Goal: Information Seeking & Learning: Check status

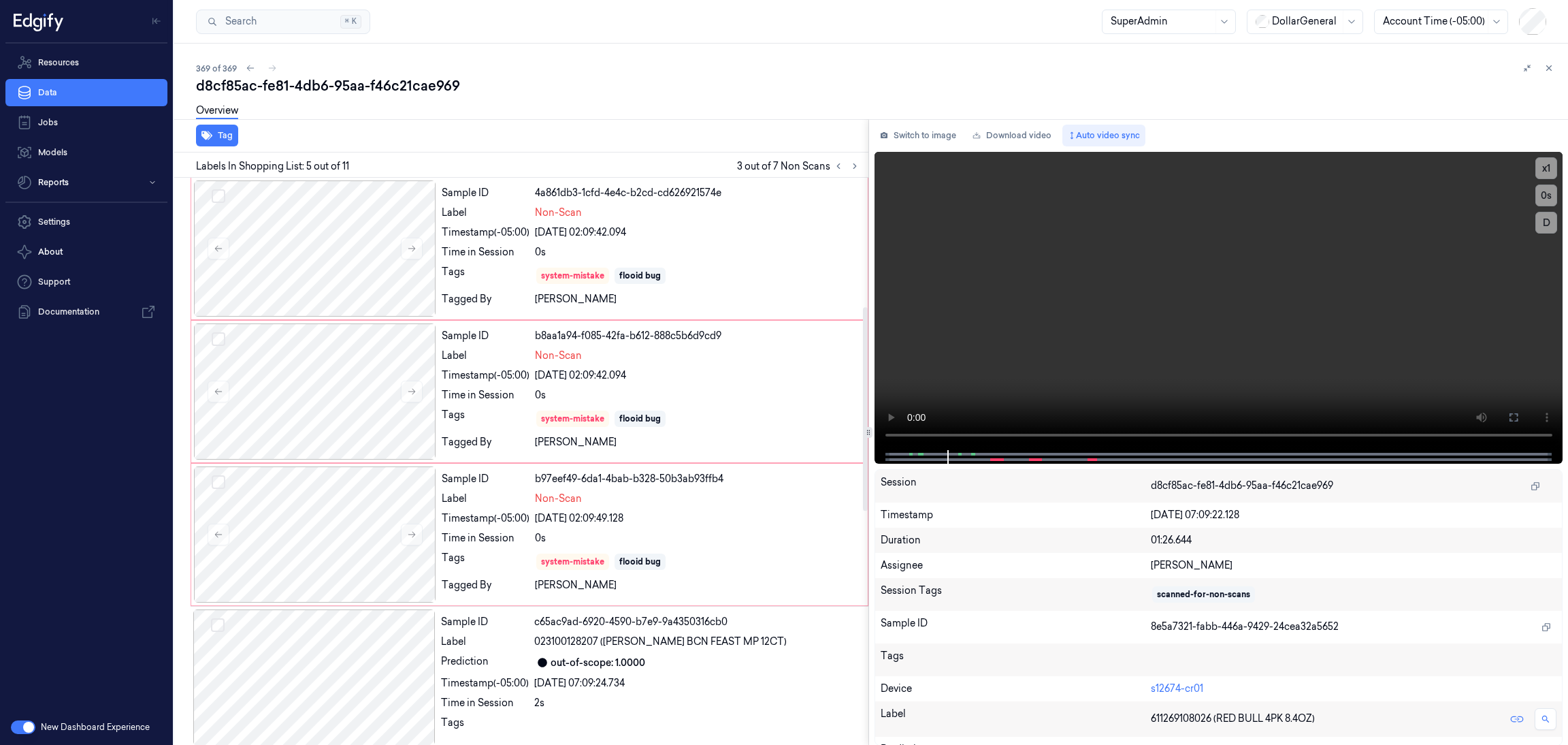
scroll to position [359, 0]
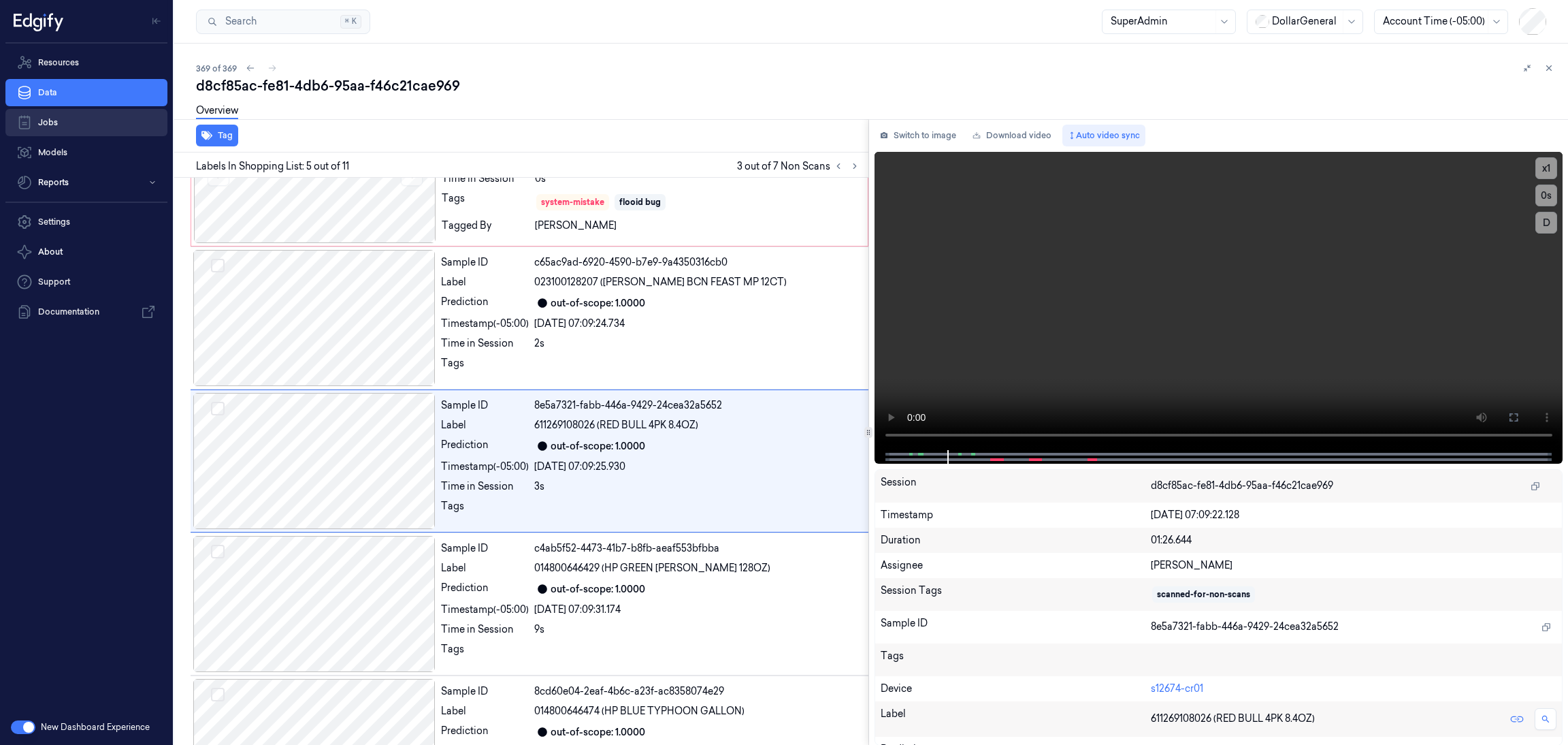
click at [54, 89] on link "Data" at bounding box center [86, 92] width 162 height 28
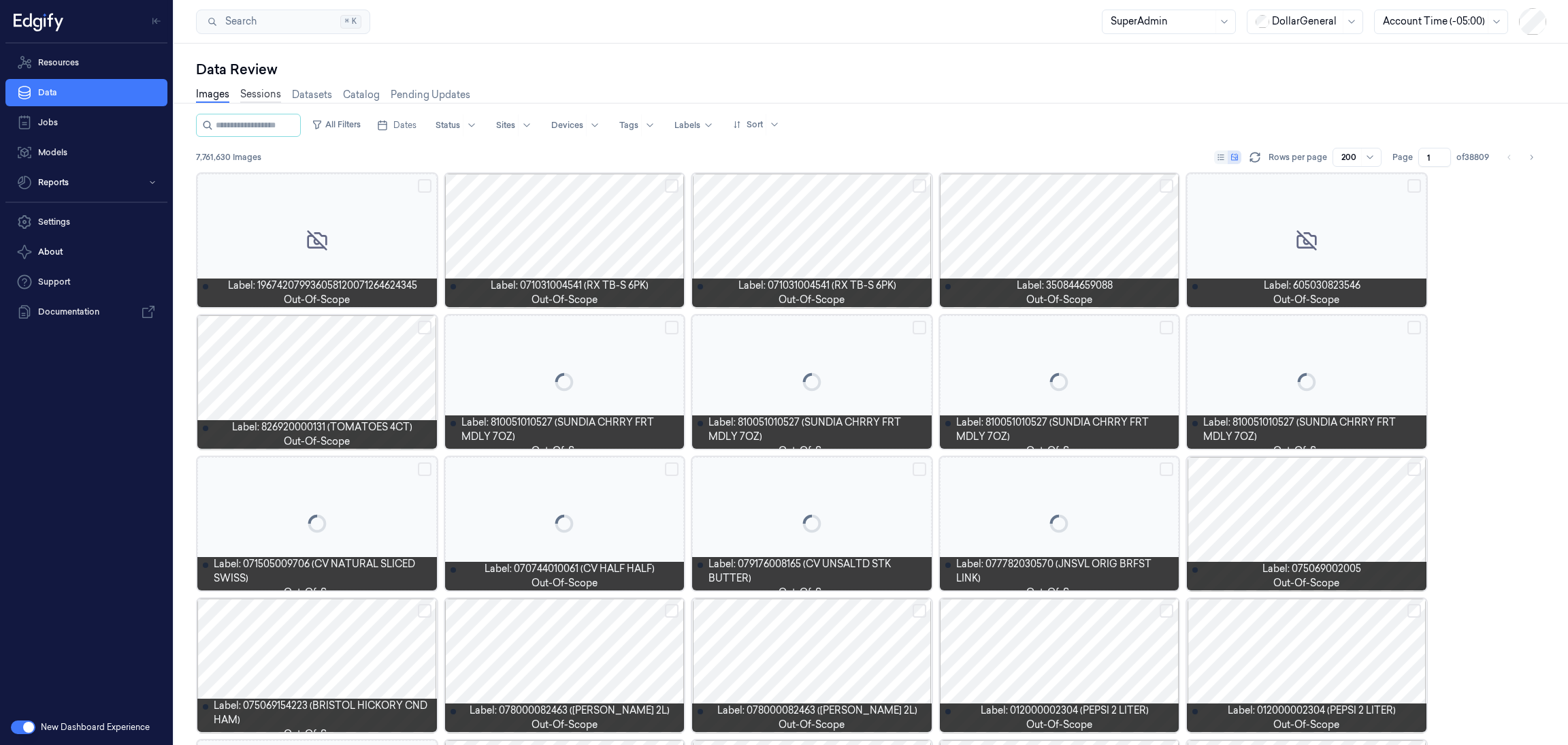
click at [263, 87] on link "Sessions" at bounding box center [260, 95] width 41 height 16
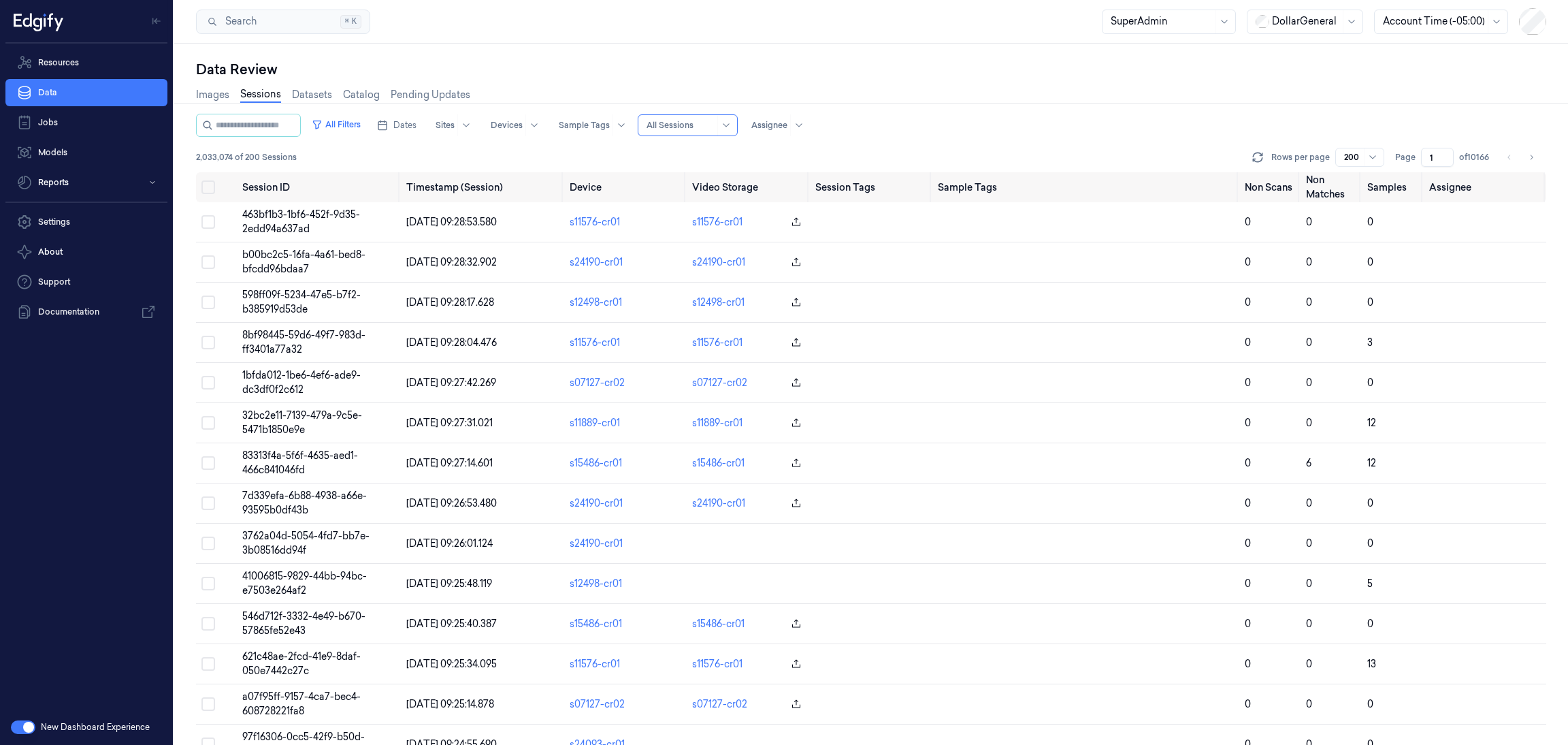
drag, startPoint x: 704, startPoint y: 121, endPoint x: 704, endPoint y: 136, distance: 15.0
click at [704, 122] on div at bounding box center [680, 125] width 68 height 12
click at [717, 174] on div "Only Non Scan" at bounding box center [693, 175] width 69 height 14
click at [417, 128] on span "Dates" at bounding box center [405, 125] width 23 height 12
click at [409, 236] on button "7" at bounding box center [405, 233] width 22 height 22
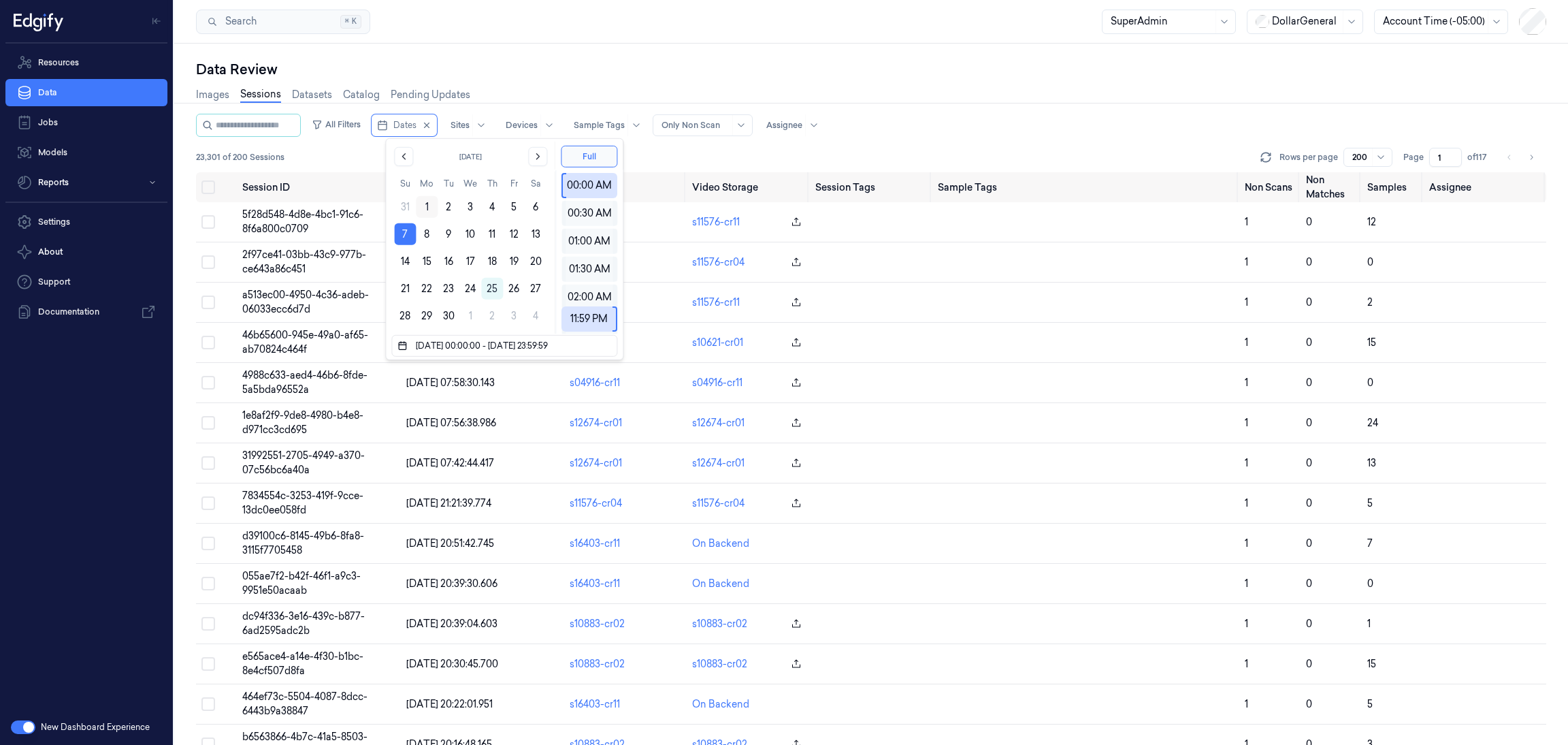
click at [427, 204] on button "1" at bounding box center [426, 207] width 22 height 22
type input "[DATE] 00:00:00 - [DATE] 23:59:59"
click at [668, 152] on div "23,301 of 200 Sessions Rows per page 200 Page 1 of 117" at bounding box center [871, 157] width 1350 height 19
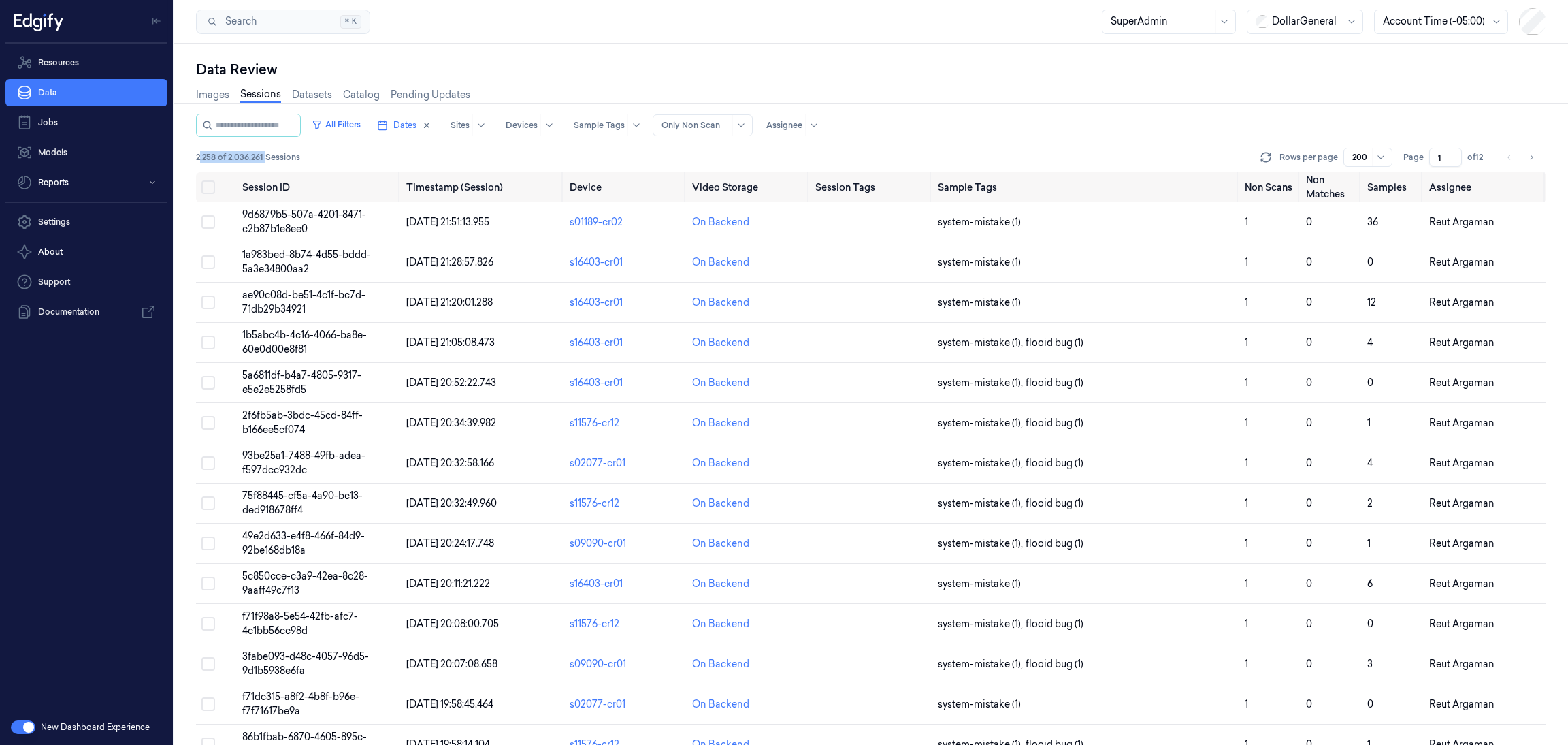
drag, startPoint x: 233, startPoint y: 157, endPoint x: 266, endPoint y: 160, distance: 33.1
click at [266, 157] on span "2,258 of 2,036,261 Sessions" at bounding box center [248, 157] width 104 height 12
click at [266, 160] on span "2,258 of 2,036,261 Sessions" at bounding box center [248, 157] width 104 height 12
drag, startPoint x: 266, startPoint y: 160, endPoint x: 195, endPoint y: 156, distance: 71.1
click at [196, 156] on span "2,258 of 2,036,261 Sessions" at bounding box center [248, 157] width 104 height 12
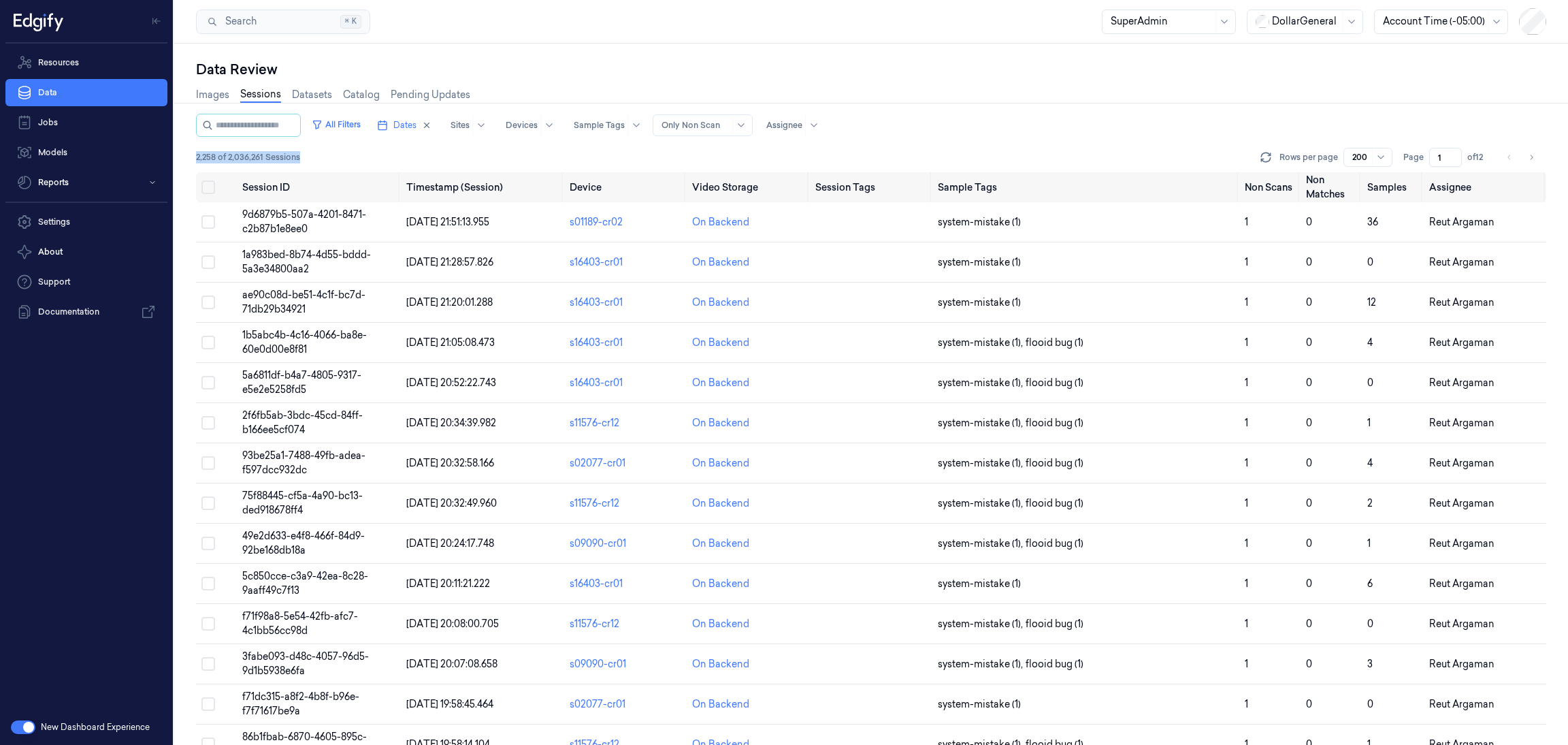
click at [196, 156] on span "2,258 of 2,036,261 Sessions" at bounding box center [248, 157] width 104 height 12
drag, startPoint x: 195, startPoint y: 156, endPoint x: 235, endPoint y: 157, distance: 40.0
click at [235, 157] on span "2,258 of 2,036,261 Sessions" at bounding box center [248, 157] width 104 height 12
click at [360, 130] on button "All Filters" at bounding box center [336, 124] width 60 height 22
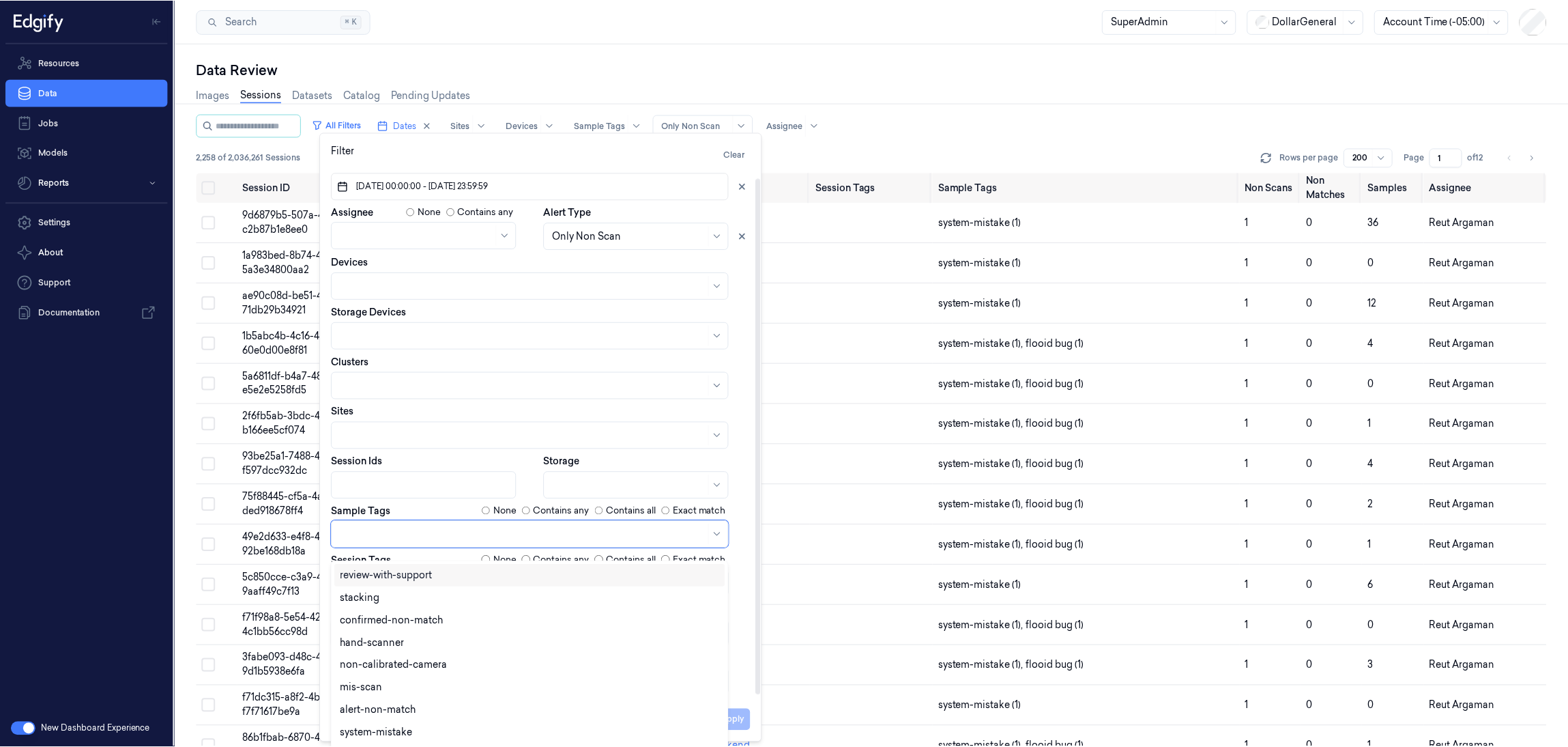
scroll to position [15, 0]
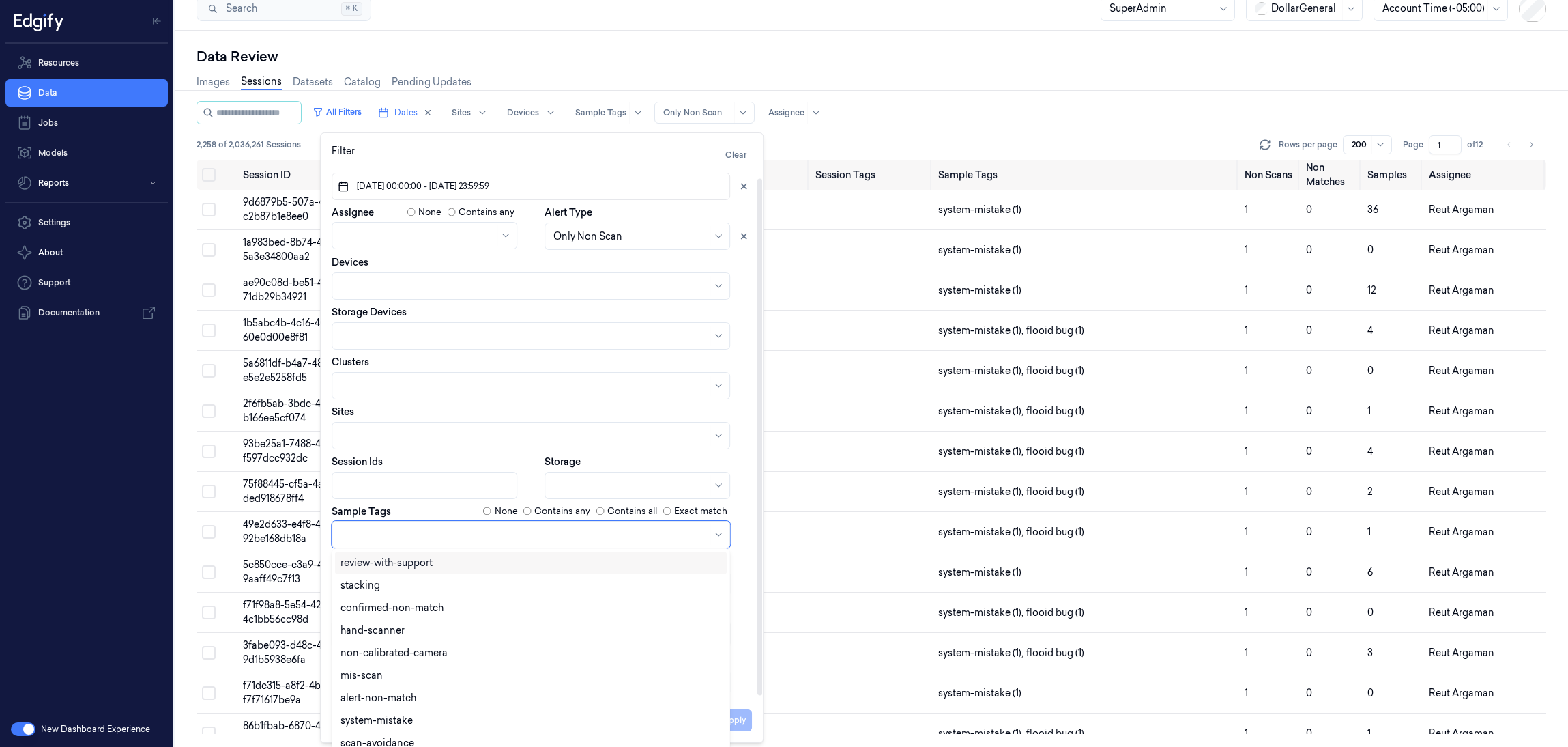
click at [614, 533] on div at bounding box center [524, 534] width 366 height 14
click at [537, 642] on div "confirmed-non-scan" at bounding box center [531, 645] width 381 height 14
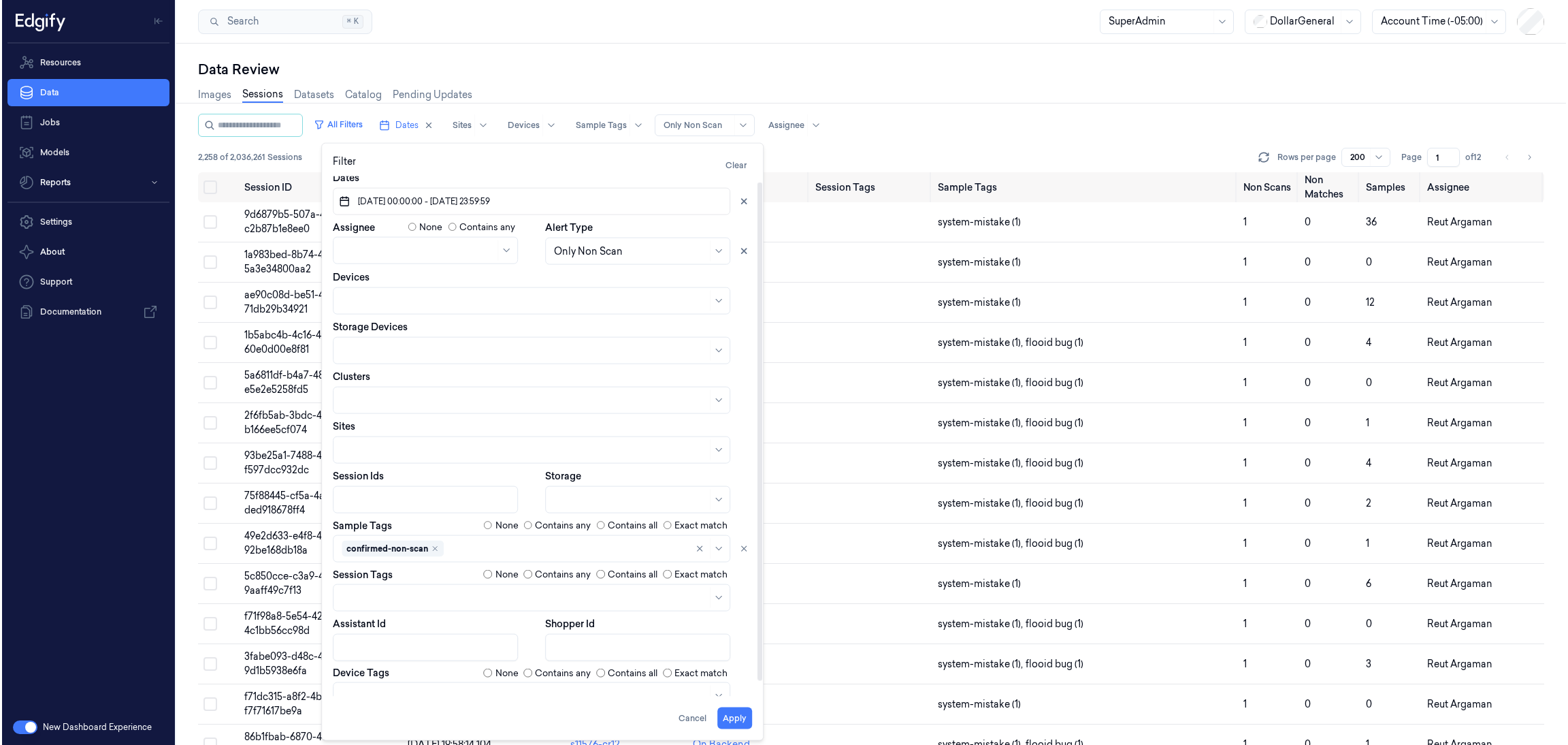
scroll to position [0, 0]
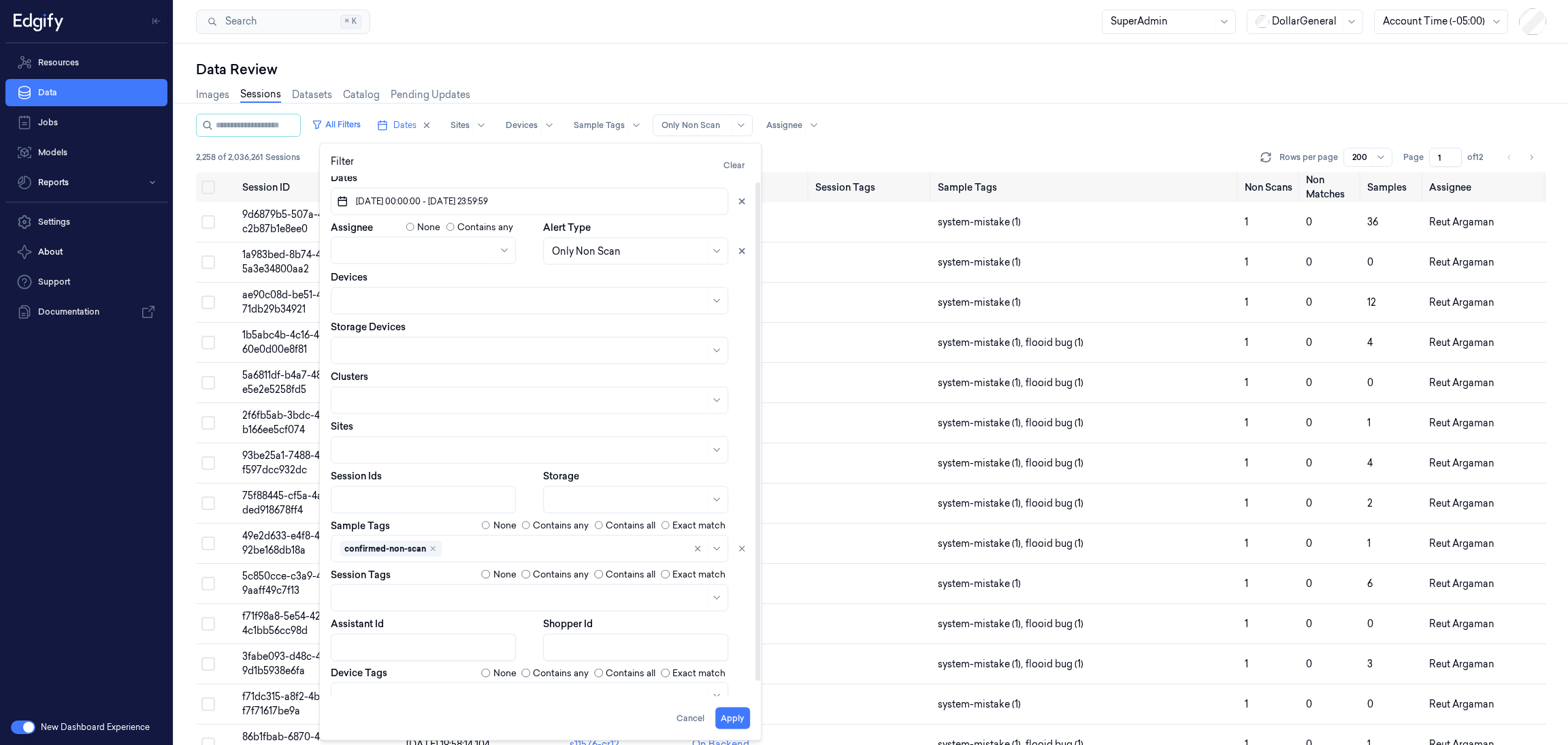
click at [745, 685] on div at bounding box center [540, 696] width 419 height 28
click at [738, 713] on button "Apply" at bounding box center [733, 718] width 35 height 22
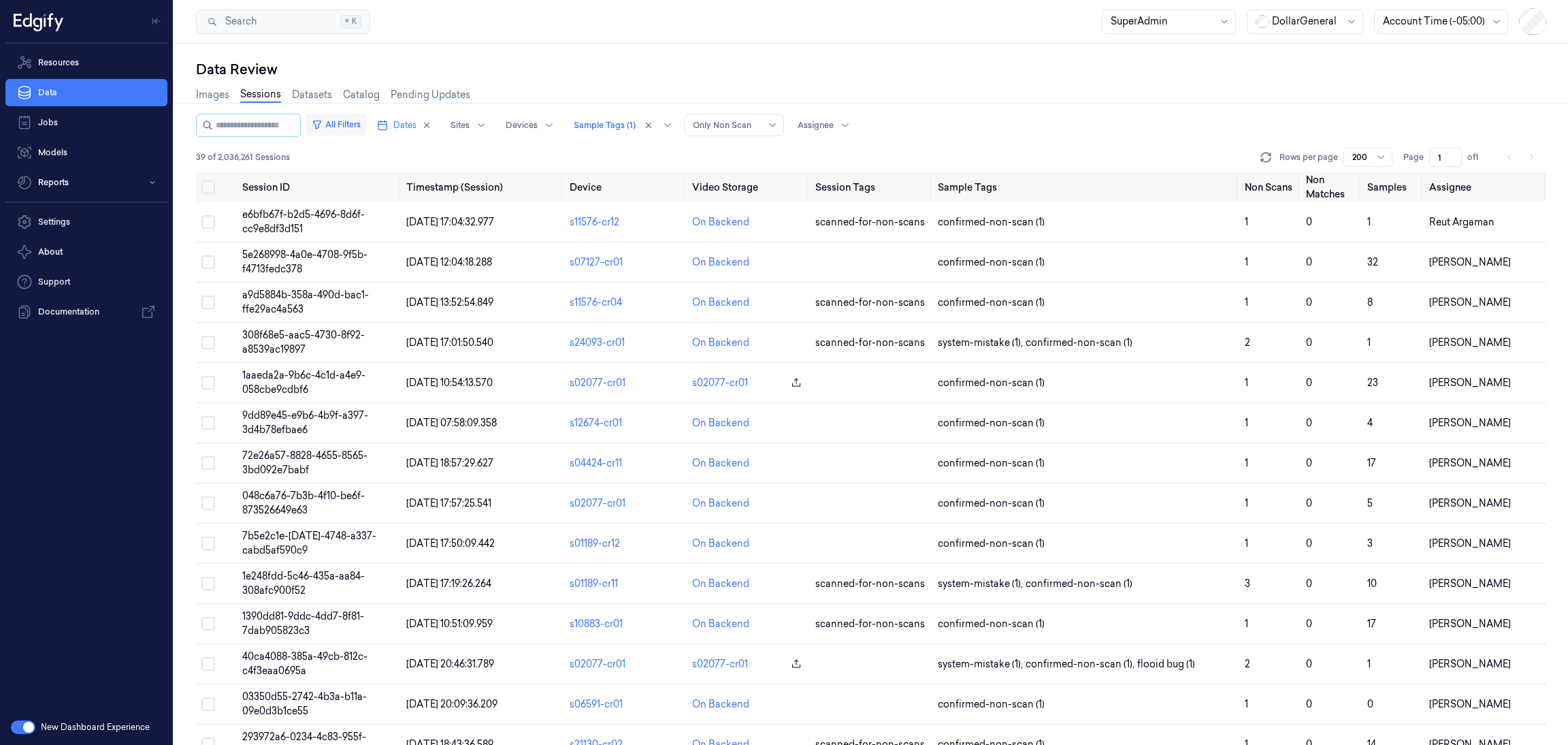
click at [353, 119] on button "All Filters" at bounding box center [336, 124] width 60 height 22
click at [415, 130] on span "Dates" at bounding box center [405, 125] width 23 height 12
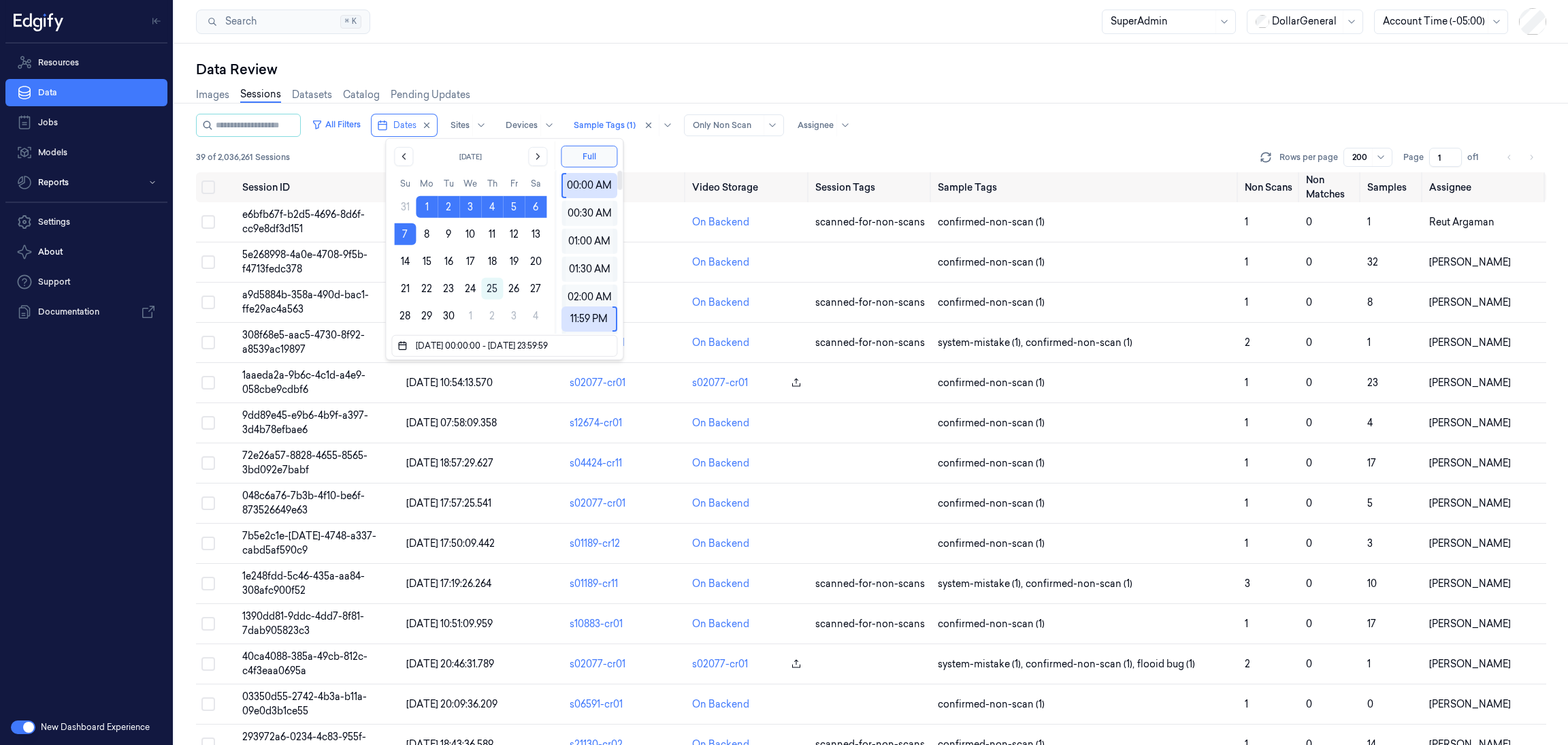
click at [951, 145] on div "All Filters Dates Sites Devices Sample Tags (1) Alert Type Only Non Scan Assign…" at bounding box center [871, 142] width 1350 height 59
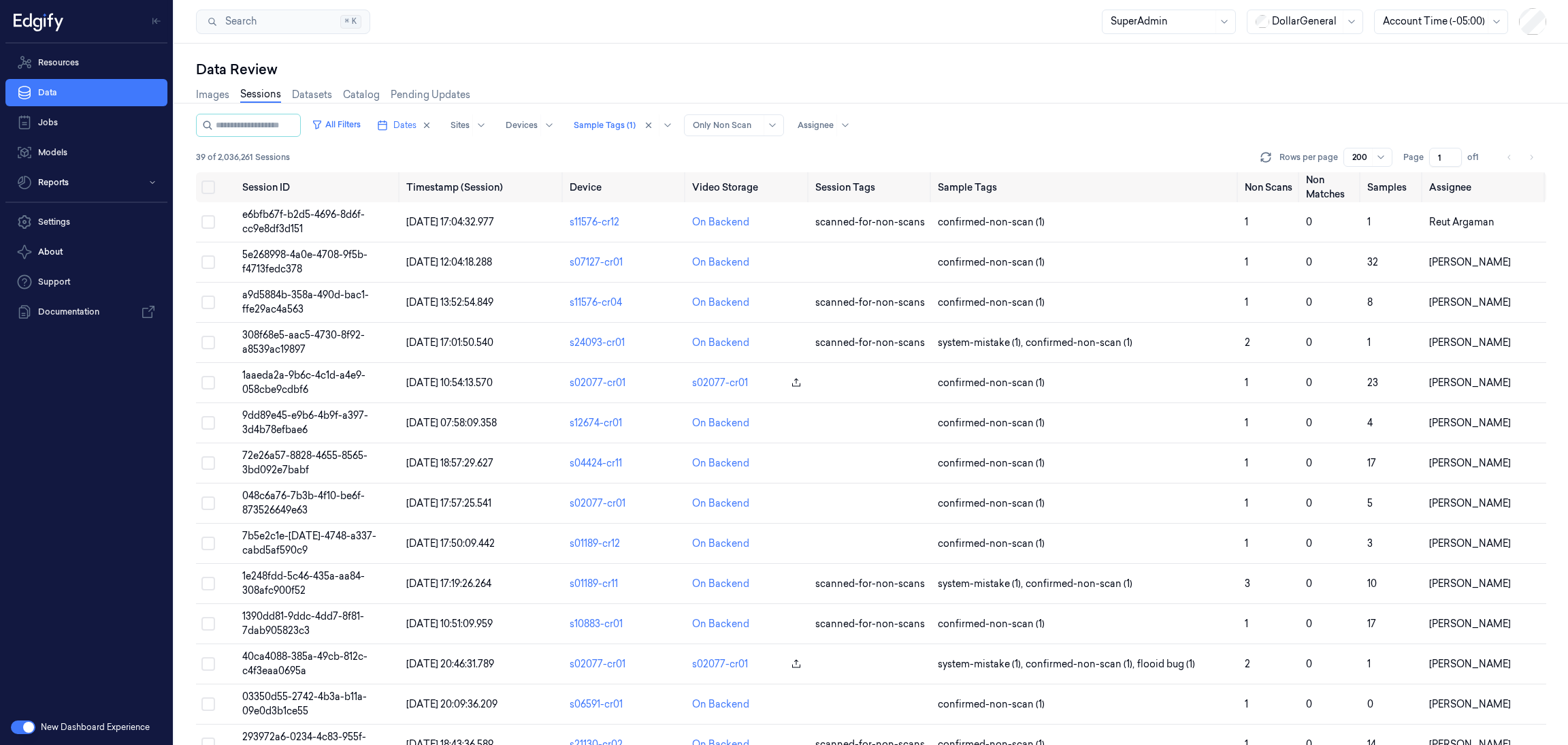
click at [742, 130] on div "Only Non Scan" at bounding box center [727, 125] width 68 height 20
click at [922, 129] on div "All Filters Dates Sites Devices Sample Tags (1) Alert Type 3 results available.…" at bounding box center [871, 125] width 1350 height 23
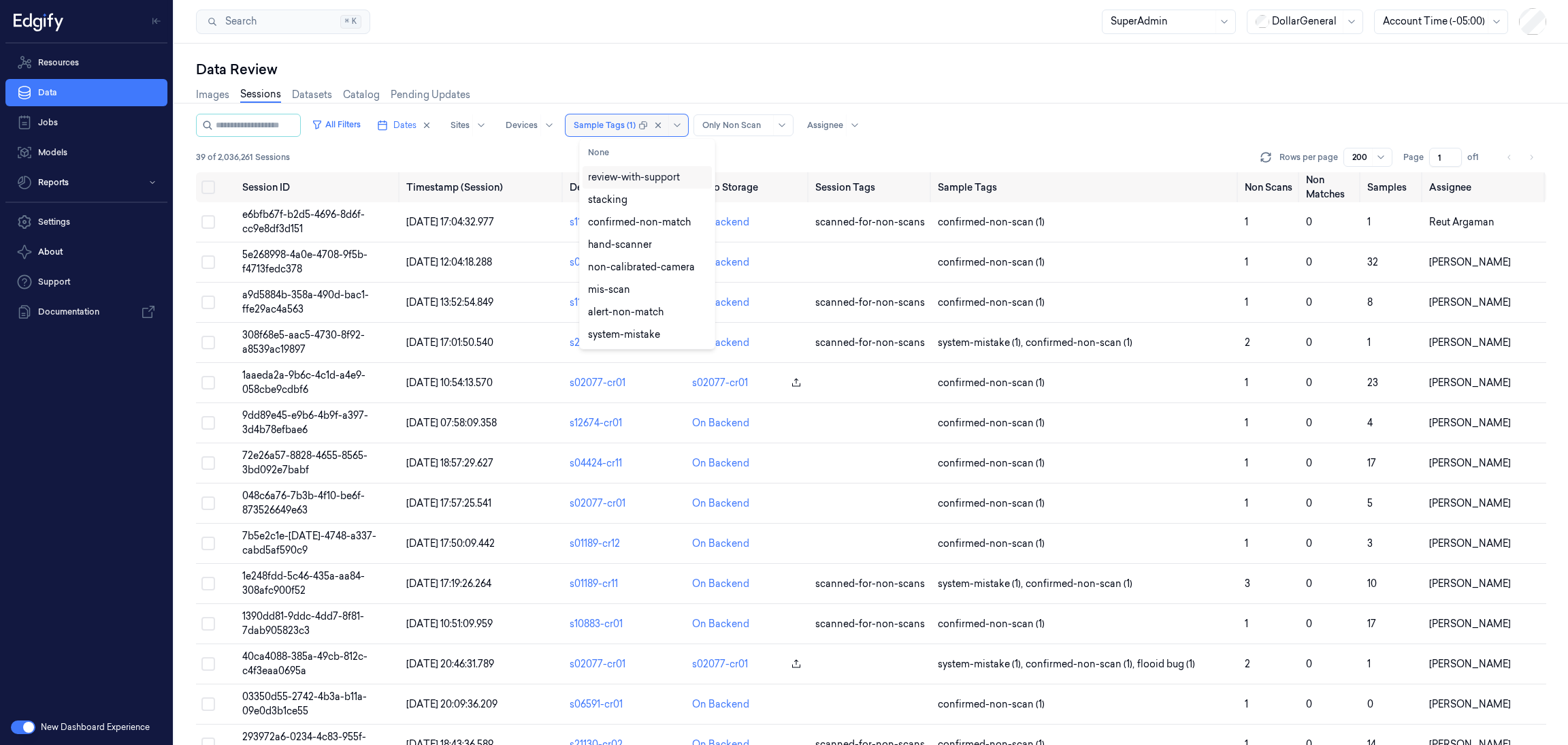
click at [618, 131] on div "Sample Tags (1)" at bounding box center [604, 125] width 62 height 22
click at [648, 125] on icon at bounding box center [642, 125] width 10 height 10
click at [636, 124] on div at bounding box center [604, 125] width 62 height 12
click at [403, 126] on button "Dates" at bounding box center [405, 125] width 66 height 22
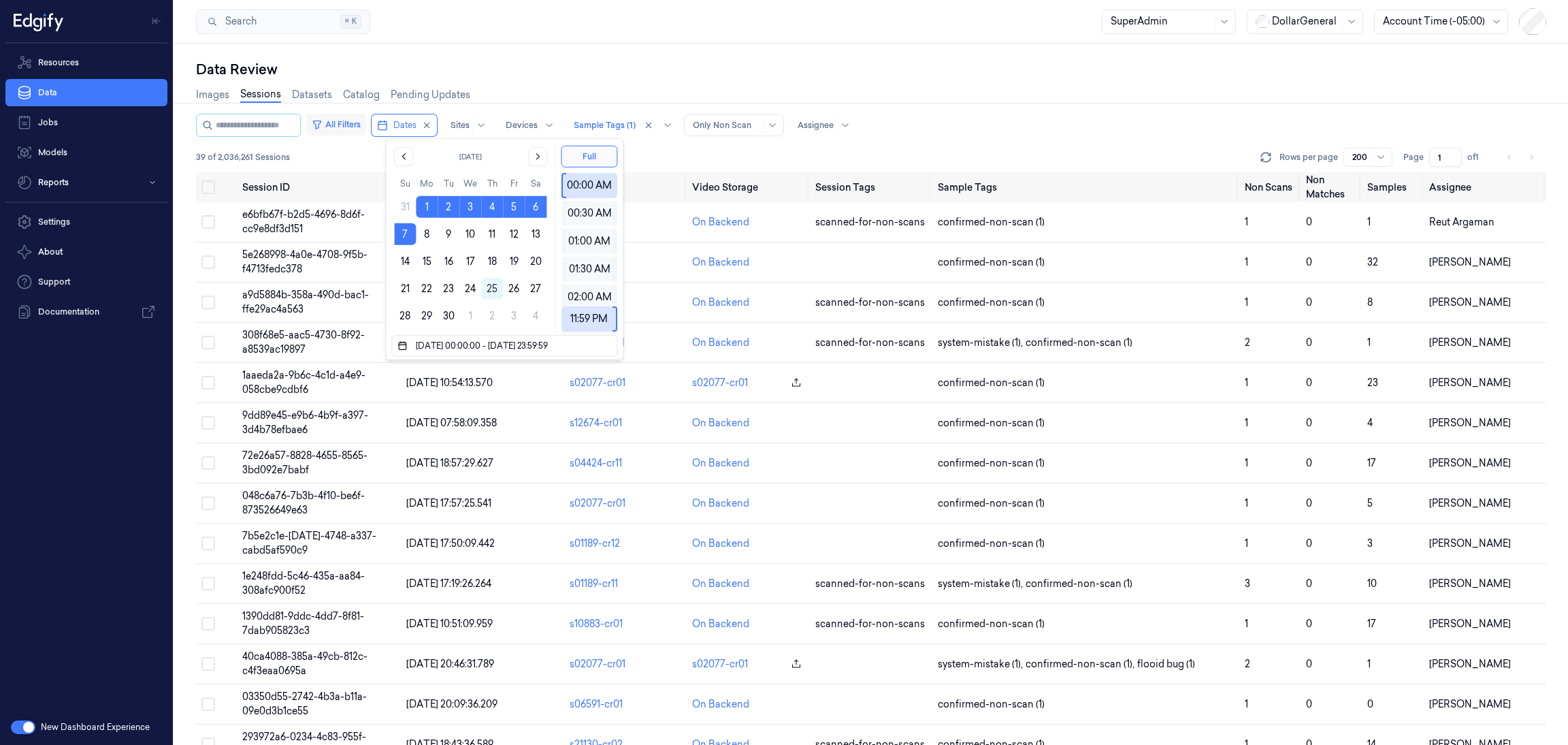
click at [361, 127] on button "All Filters" at bounding box center [336, 124] width 60 height 22
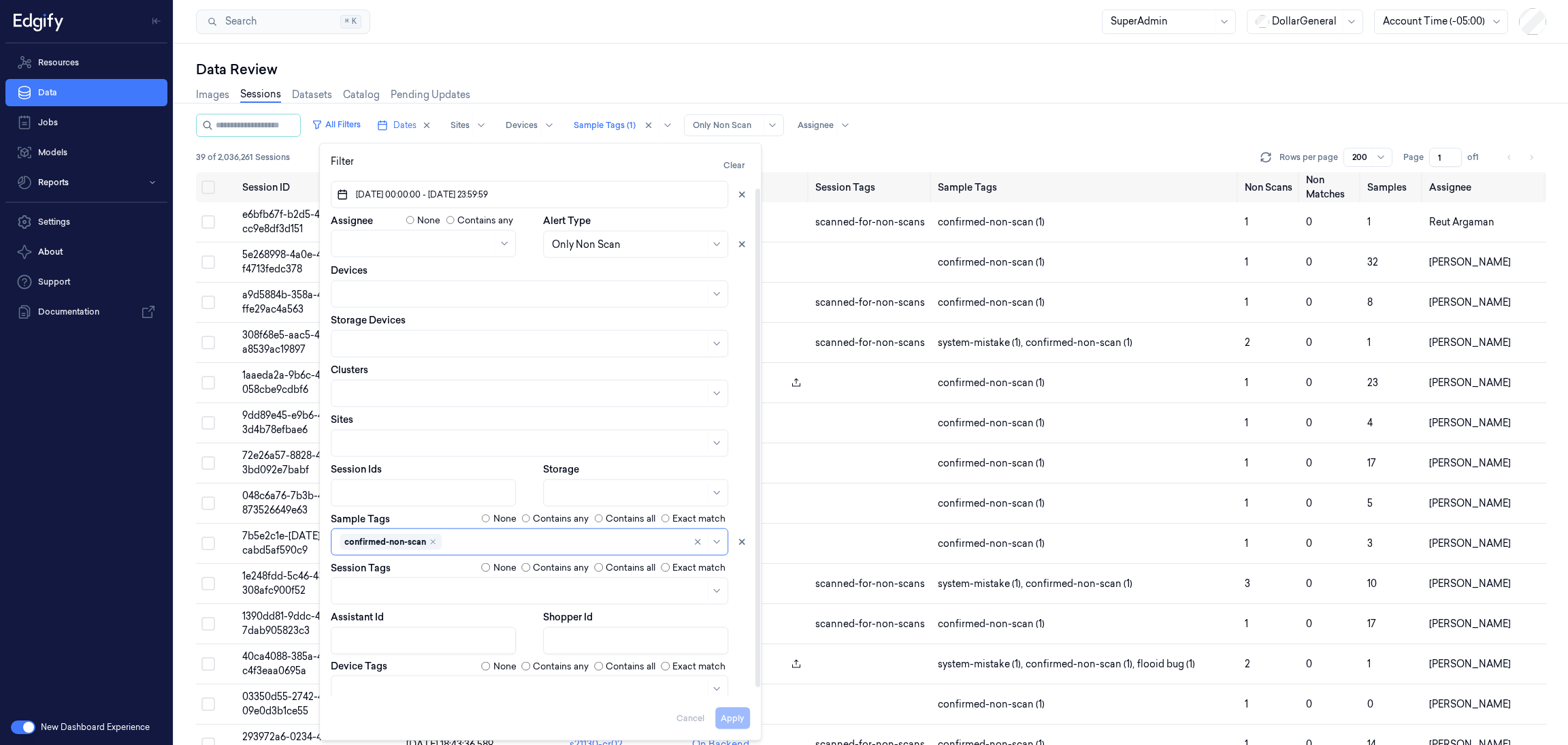
scroll to position [0, 0]
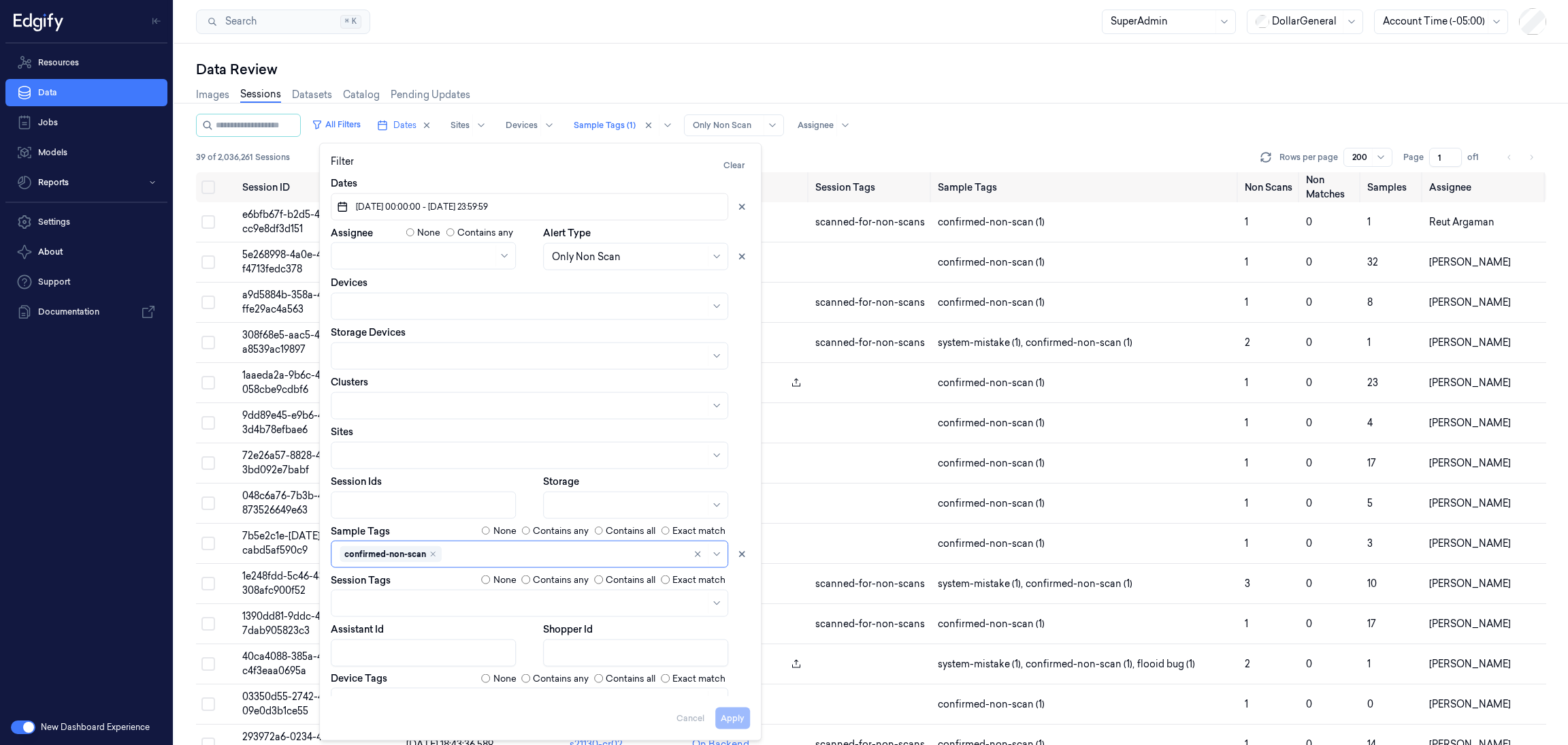
click at [876, 65] on div "Data Review" at bounding box center [871, 69] width 1350 height 19
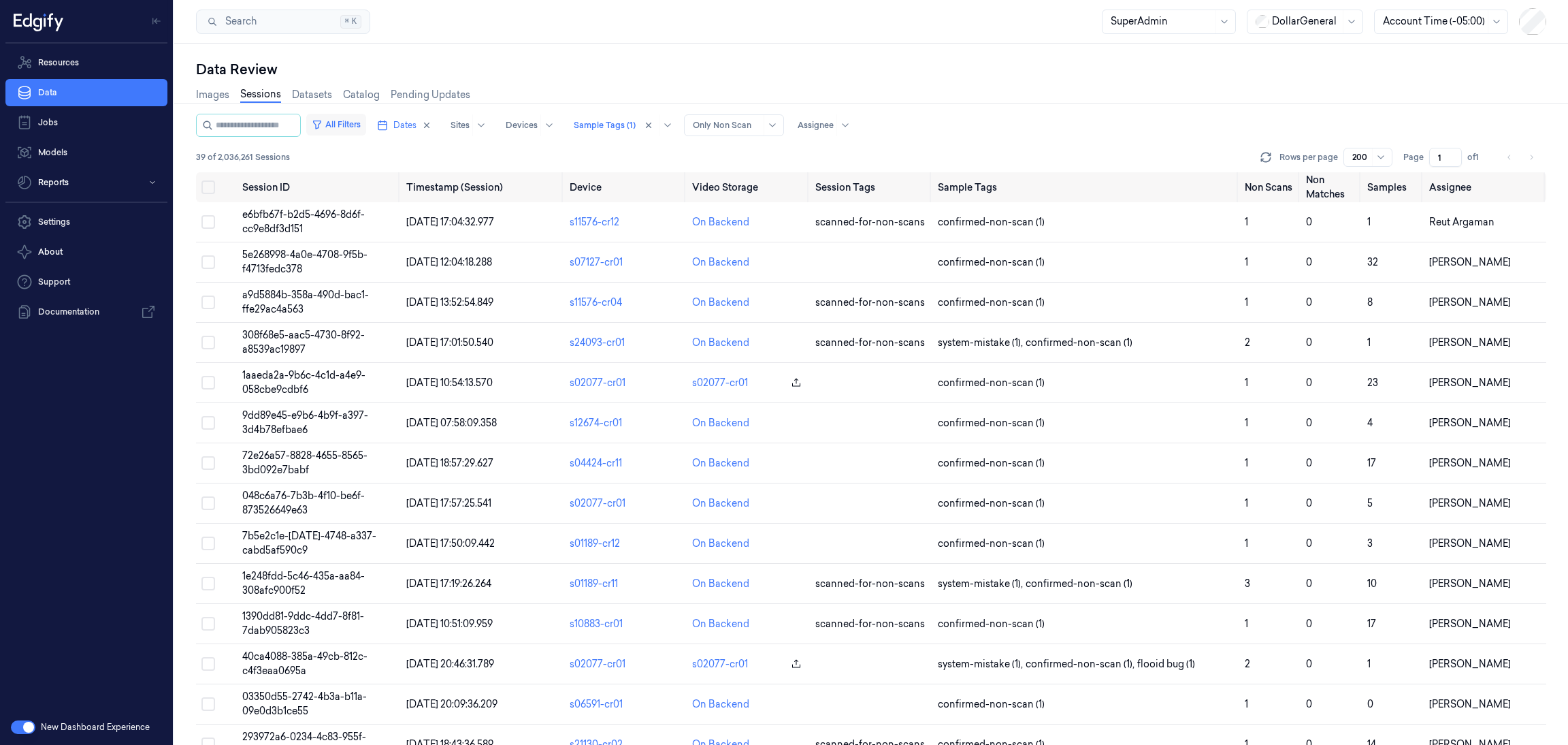
click at [350, 118] on button "All Filters" at bounding box center [336, 124] width 60 height 22
